Goal: Task Accomplishment & Management: Use online tool/utility

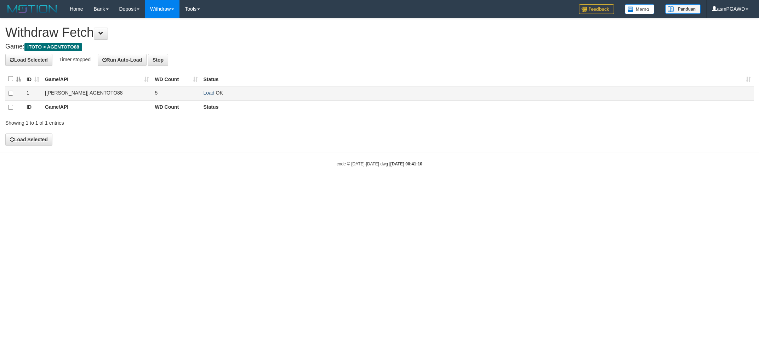
click at [214, 94] on link "Load" at bounding box center [209, 93] width 11 height 6
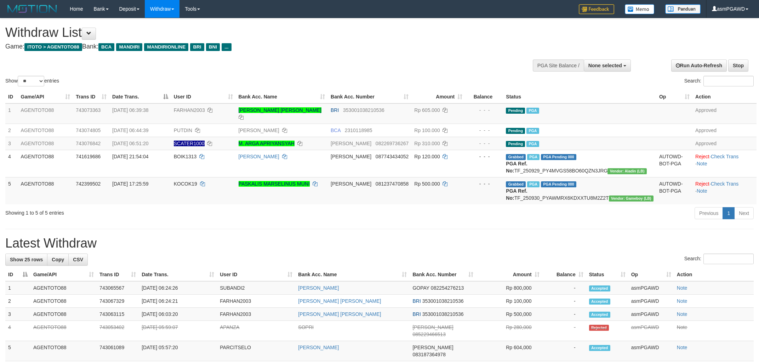
select select
select select "**"
click at [268, 1] on div "Home Bank Account List Load By Website Group [ITOTO] AGENTOTO88 By Load Group (…" at bounding box center [379, 9] width 749 height 18
click at [92, 30] on button at bounding box center [89, 34] width 14 height 12
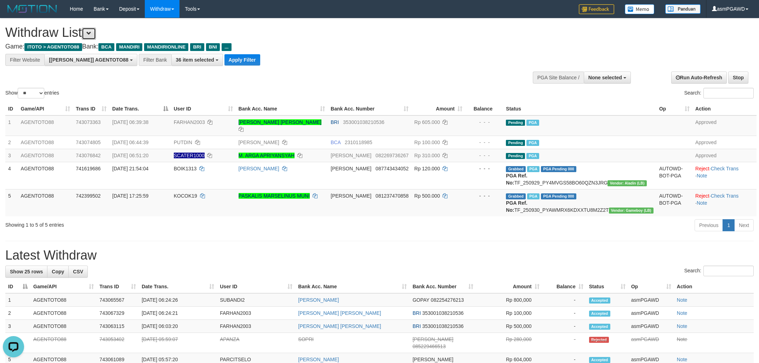
scroll to position [13, 0]
click at [225, 62] on button "Apply Filter" at bounding box center [243, 59] width 36 height 11
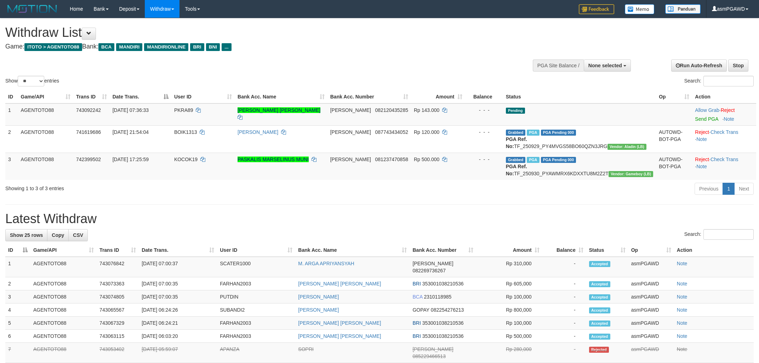
select select
select select "**"
click at [702, 119] on link "Send PGA" at bounding box center [706, 119] width 23 height 6
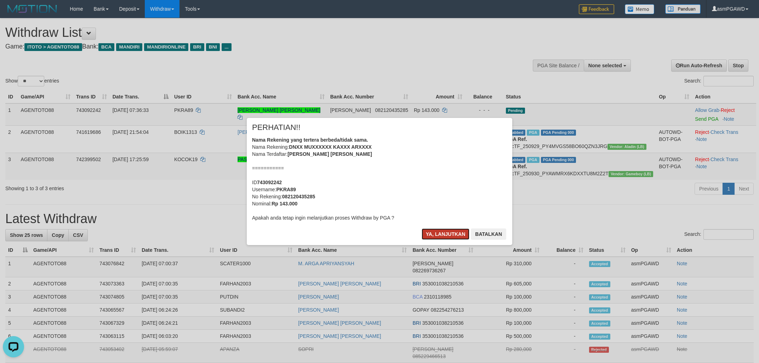
click at [445, 234] on button "Ya, lanjutkan" at bounding box center [446, 233] width 48 height 11
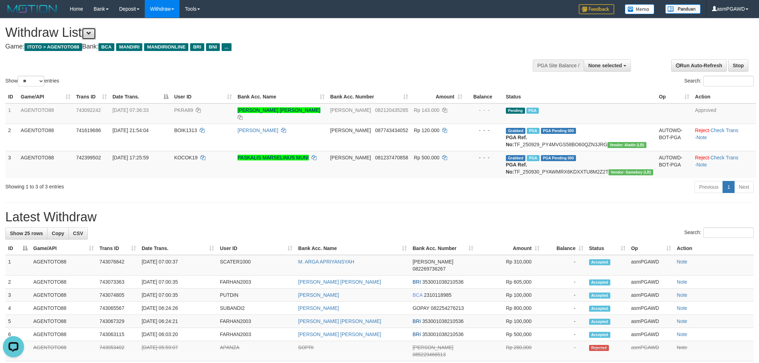
click at [91, 31] on span at bounding box center [88, 33] width 5 height 5
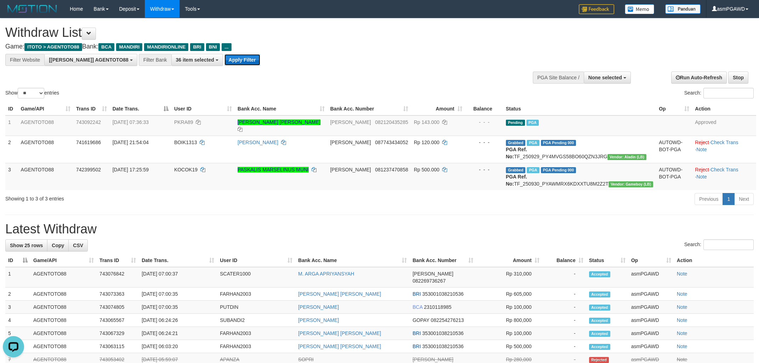
click at [225, 62] on button "Apply Filter" at bounding box center [243, 59] width 36 height 11
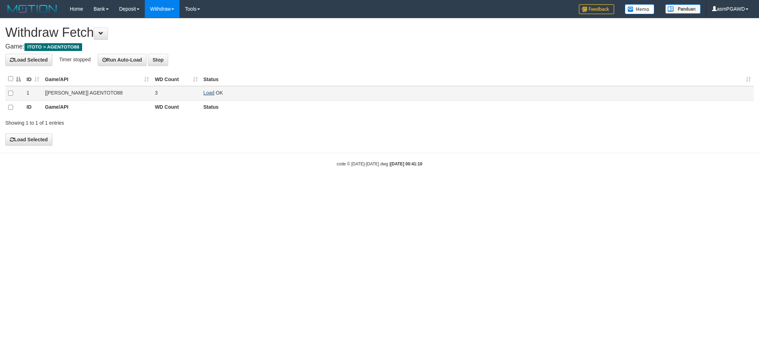
click at [209, 93] on link "Load" at bounding box center [209, 93] width 11 height 6
click at [208, 92] on link "Load" at bounding box center [209, 93] width 11 height 6
click at [210, 93] on link "Load" at bounding box center [209, 93] width 11 height 6
click at [208, 92] on link "Load" at bounding box center [209, 93] width 11 height 6
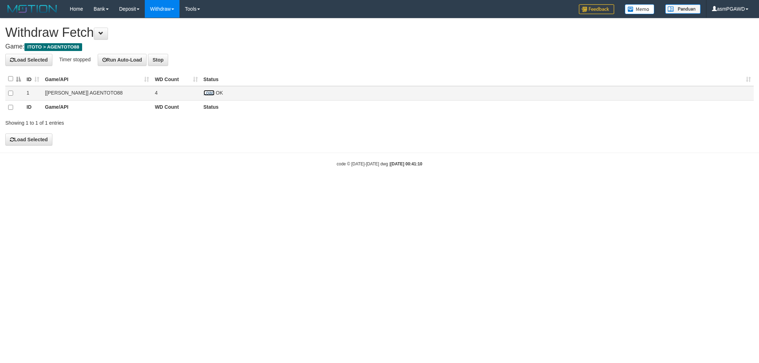
click at [208, 91] on link "Load" at bounding box center [209, 93] width 11 height 6
click at [287, 31] on h1 "Withdraw Fetch" at bounding box center [379, 32] width 749 height 14
click at [300, 66] on h4 "Load Selected Timer stopped Run Auto-Load Stop" at bounding box center [379, 60] width 749 height 12
click at [206, 92] on link "Load" at bounding box center [209, 93] width 11 height 6
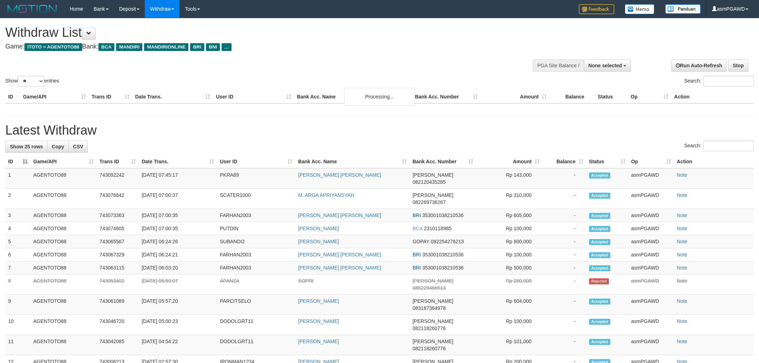
select select
select select "**"
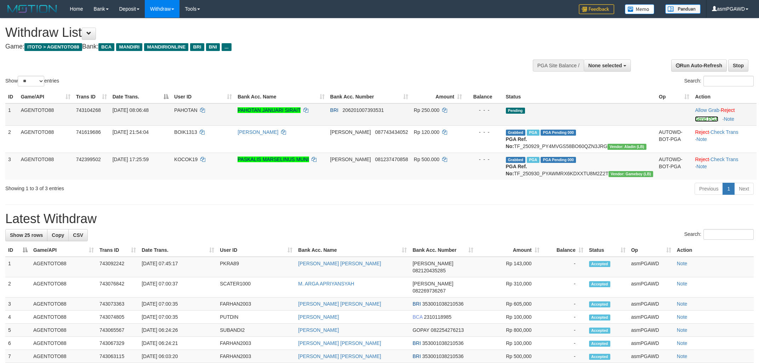
click at [697, 118] on link "Send PGA" at bounding box center [706, 119] width 23 height 6
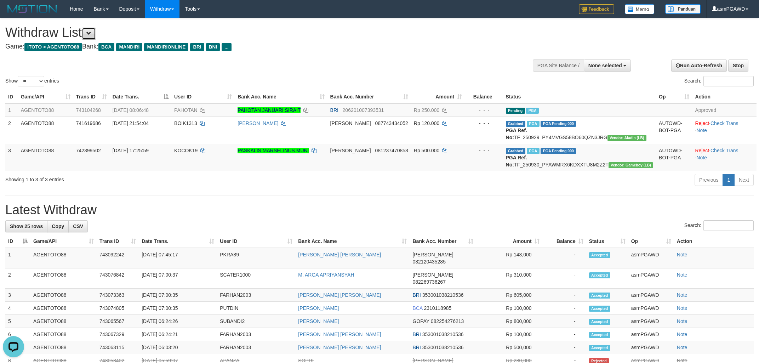
click at [93, 30] on button at bounding box center [89, 34] width 14 height 12
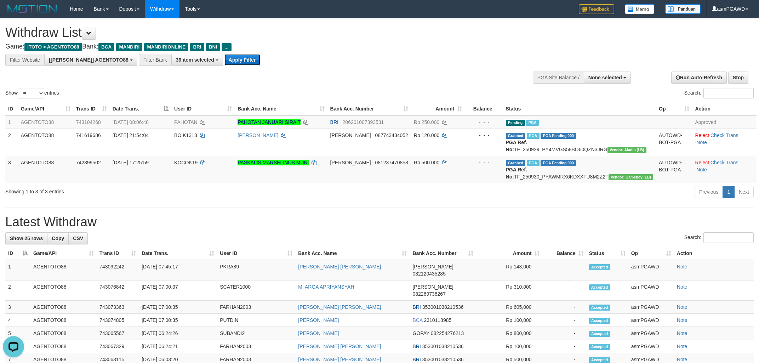
click at [225, 58] on button "Apply Filter" at bounding box center [243, 59] width 36 height 11
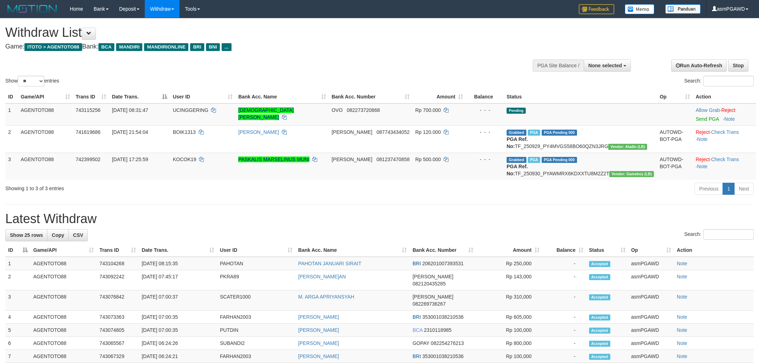
select select
select select "**"
click at [696, 120] on link "Send PGA" at bounding box center [707, 119] width 23 height 6
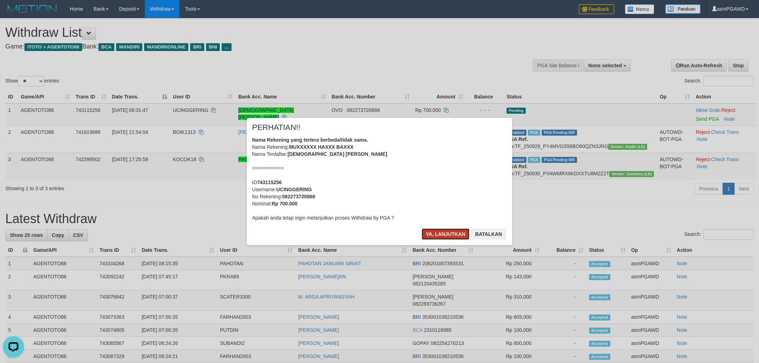
click at [437, 230] on button "Ya, lanjutkan" at bounding box center [446, 233] width 48 height 11
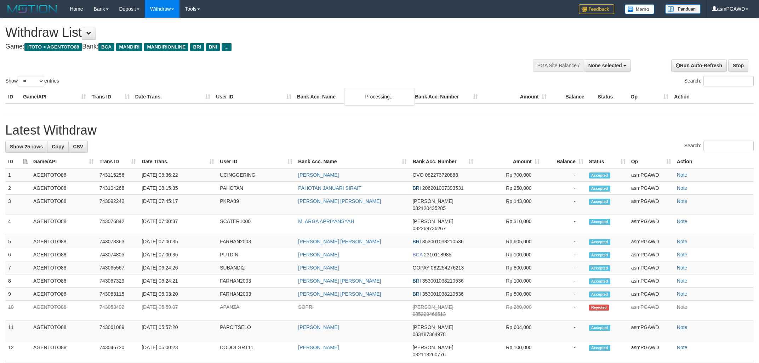
select select
select select "**"
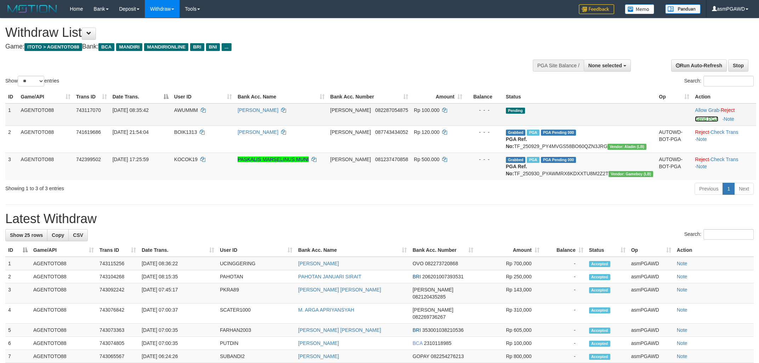
click at [695, 121] on link "Send PGA" at bounding box center [706, 119] width 23 height 6
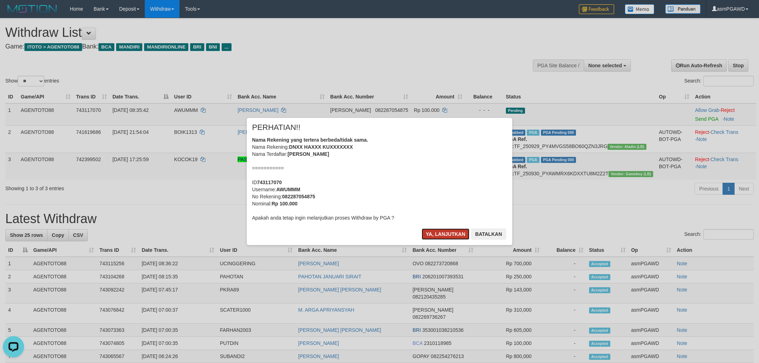
click at [447, 233] on button "Ya, lanjutkan" at bounding box center [446, 233] width 48 height 11
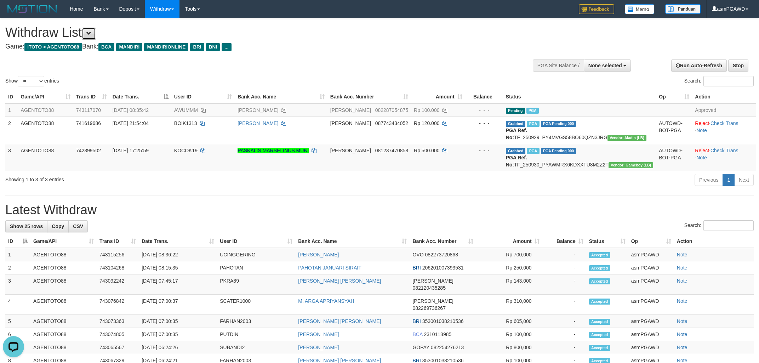
click at [94, 29] on button at bounding box center [89, 34] width 14 height 12
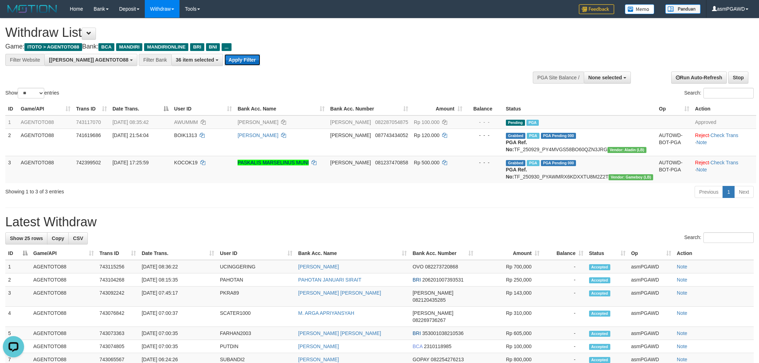
click at [225, 62] on button "Apply Filter" at bounding box center [243, 59] width 36 height 11
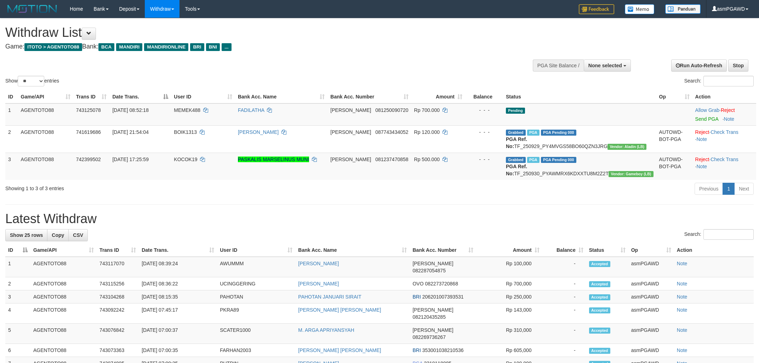
select select
select select "**"
click at [695, 119] on link "Send PGA" at bounding box center [706, 119] width 23 height 6
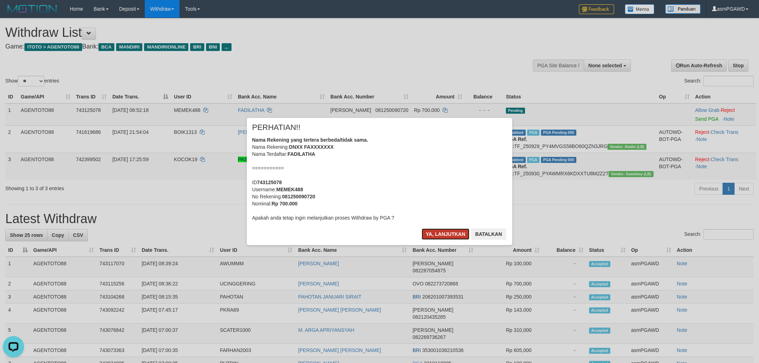
click at [446, 237] on button "Ya, lanjutkan" at bounding box center [446, 233] width 48 height 11
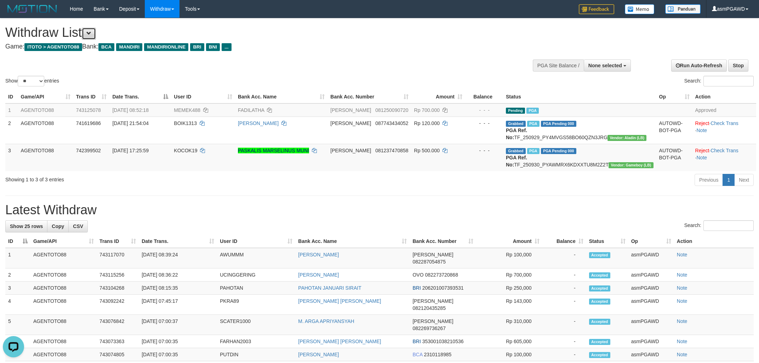
click at [91, 33] on span at bounding box center [88, 33] width 5 height 5
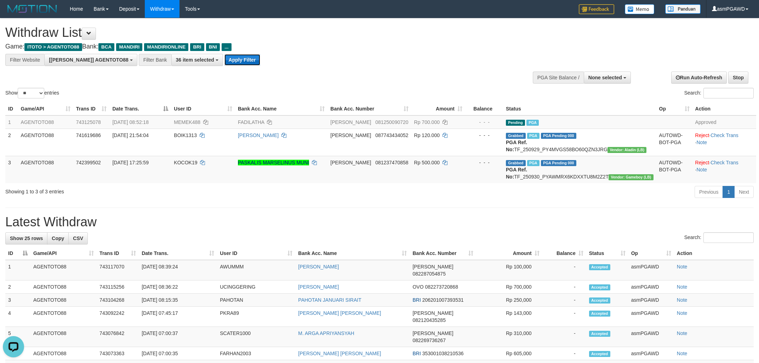
click at [225, 64] on button "Apply Filter" at bounding box center [243, 59] width 36 height 11
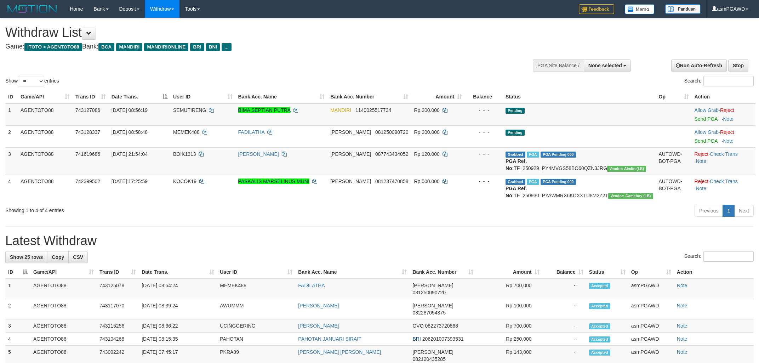
select select
select select "**"
click at [703, 118] on link "Send PGA" at bounding box center [706, 119] width 23 height 6
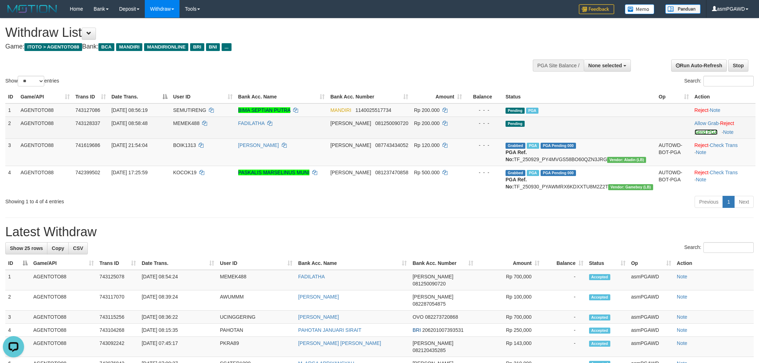
click at [698, 132] on link "Send PGA" at bounding box center [706, 132] width 23 height 6
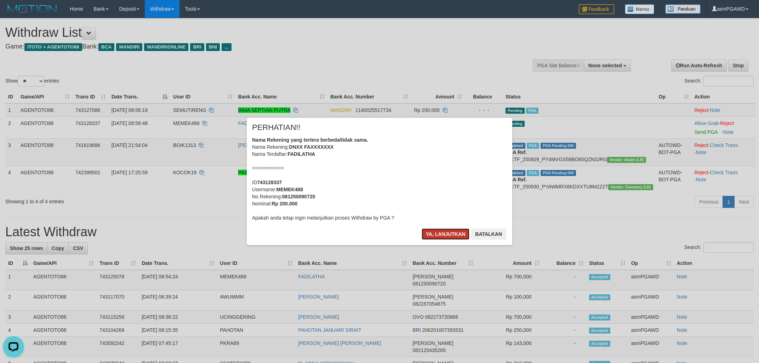
click at [434, 237] on button "Ya, lanjutkan" at bounding box center [446, 233] width 48 height 11
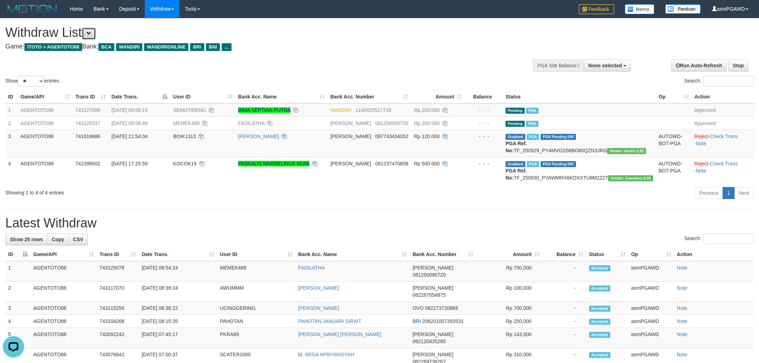
click at [91, 34] on span at bounding box center [88, 33] width 5 height 5
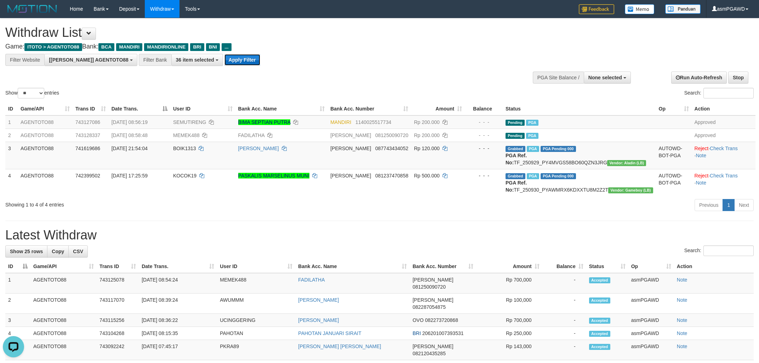
click at [225, 64] on button "Apply Filter" at bounding box center [243, 59] width 36 height 11
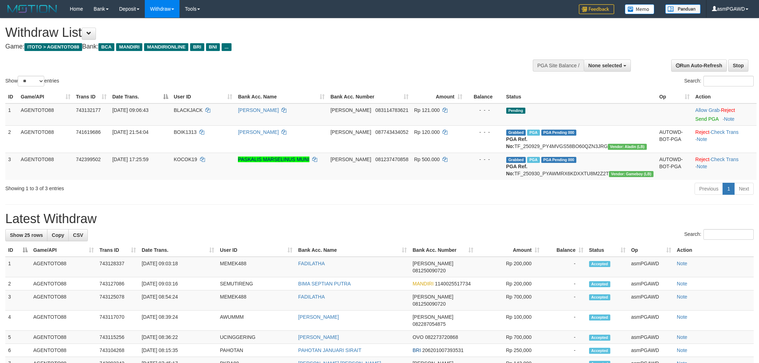
select select
select select "**"
click at [699, 120] on link "Send PGA" at bounding box center [706, 119] width 23 height 6
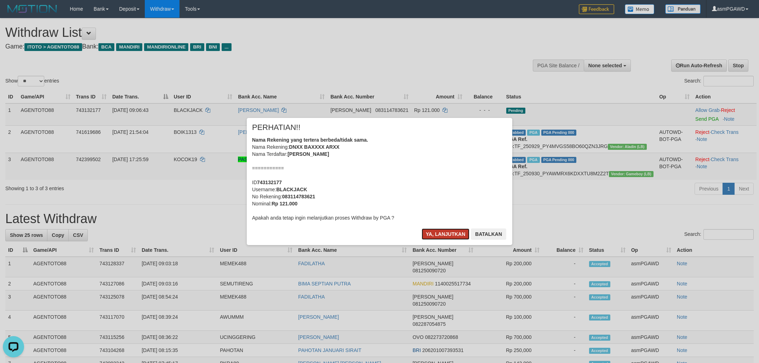
click at [432, 232] on button "Ya, lanjutkan" at bounding box center [446, 233] width 48 height 11
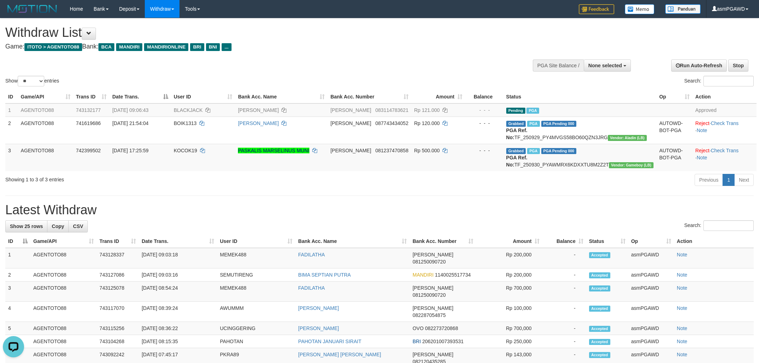
click at [85, 32] on h1 "Withdraw List" at bounding box center [252, 32] width 494 height 14
click at [89, 32] on button at bounding box center [89, 34] width 14 height 12
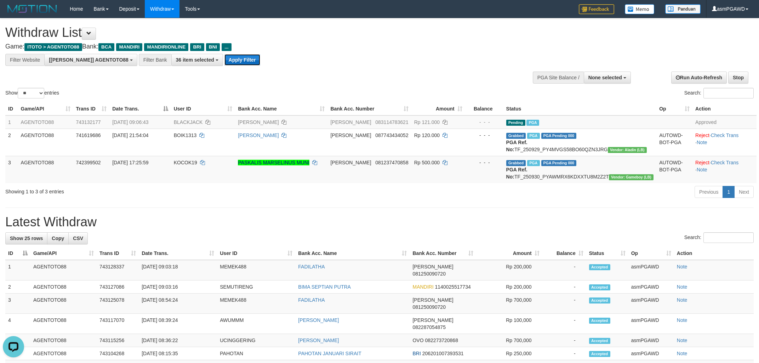
click at [225, 61] on button "Apply Filter" at bounding box center [243, 59] width 36 height 11
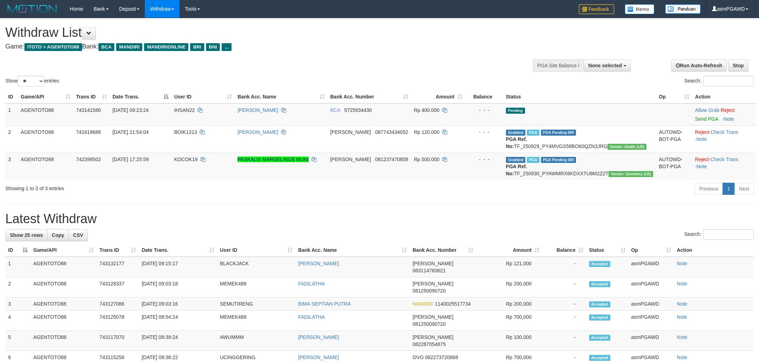
select select
select select "**"
click at [695, 119] on link "Send PGA" at bounding box center [706, 119] width 23 height 6
